Goal: Navigation & Orientation: Find specific page/section

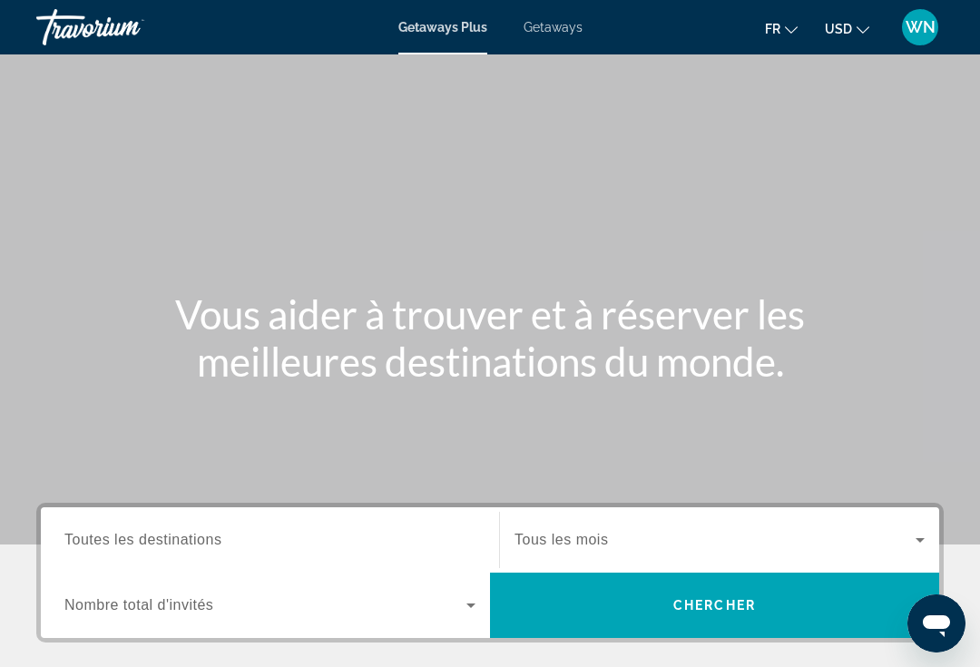
click at [924, 34] on span "WN" at bounding box center [921, 27] width 30 height 18
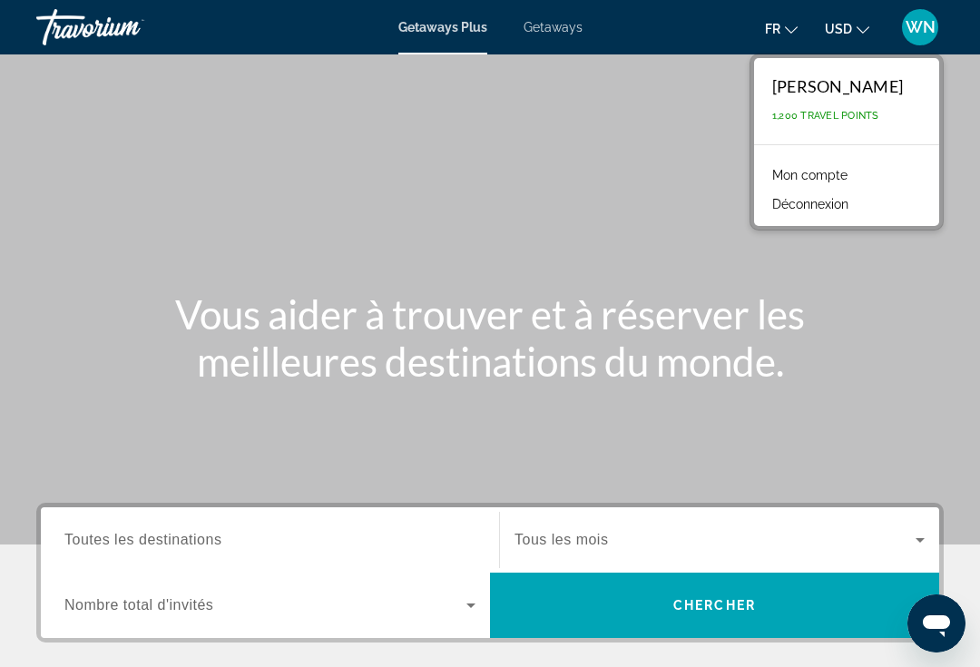
click at [834, 172] on link "Mon compte" at bounding box center [809, 175] width 93 height 24
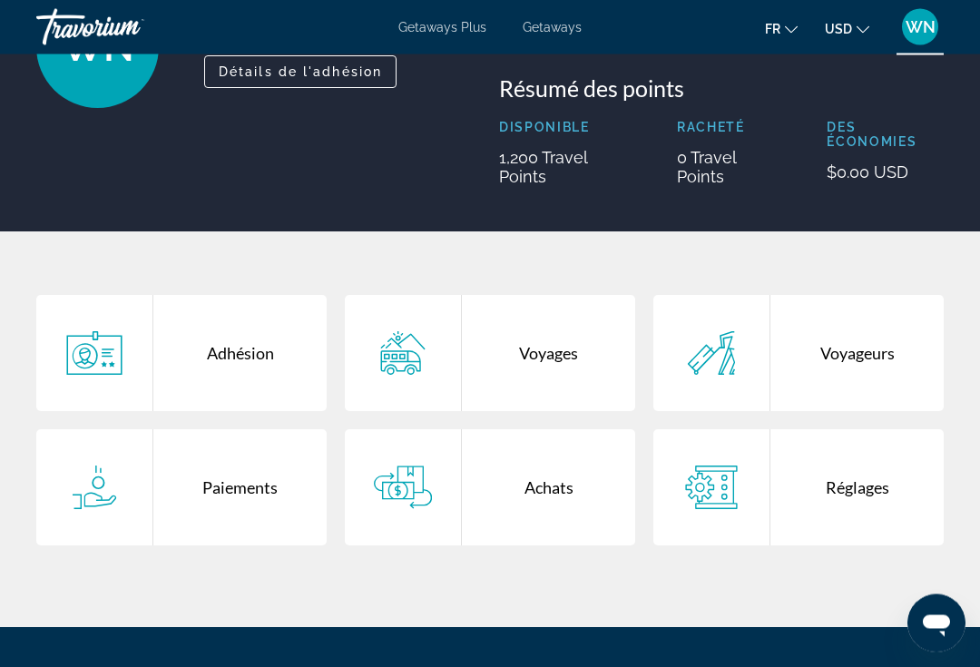
scroll to position [192, 0]
click at [74, 496] on icon "Main content" at bounding box center [94, 488] width 58 height 44
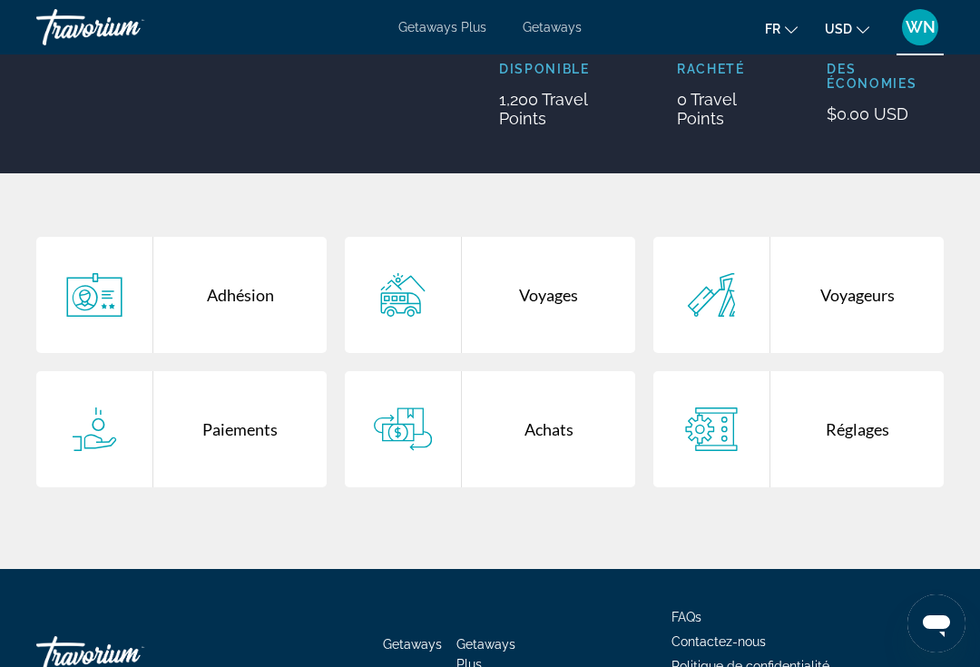
scroll to position [250, 0]
click at [830, 309] on div "Voyageurs" at bounding box center [856, 296] width 173 height 116
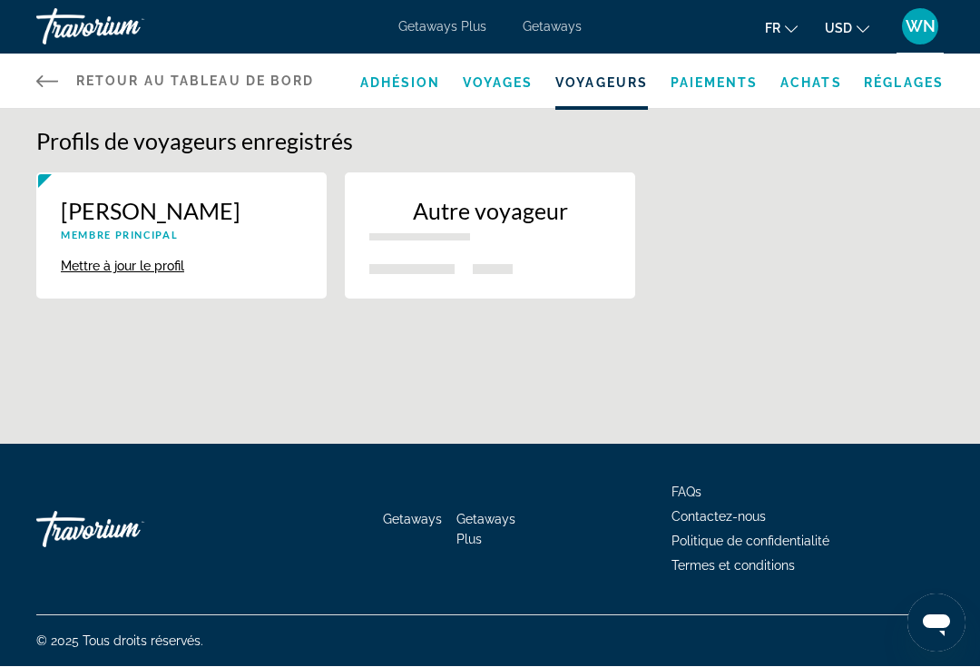
click at [46, 85] on icon "Main content" at bounding box center [47, 82] width 22 height 22
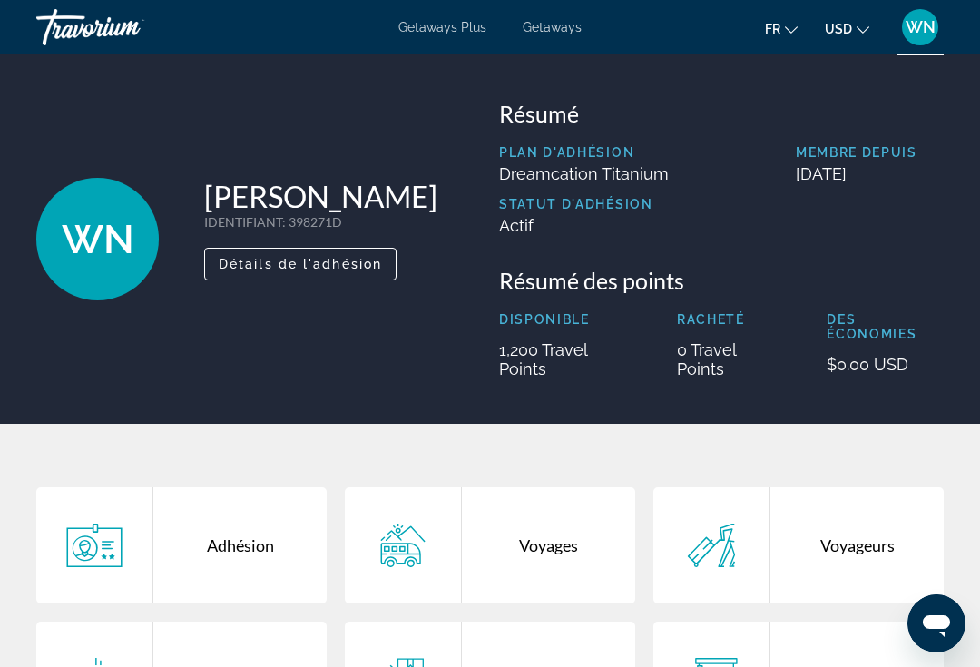
click at [591, 528] on div "Voyages" at bounding box center [548, 545] width 173 height 116
